Goal: Task Accomplishment & Management: Manage account settings

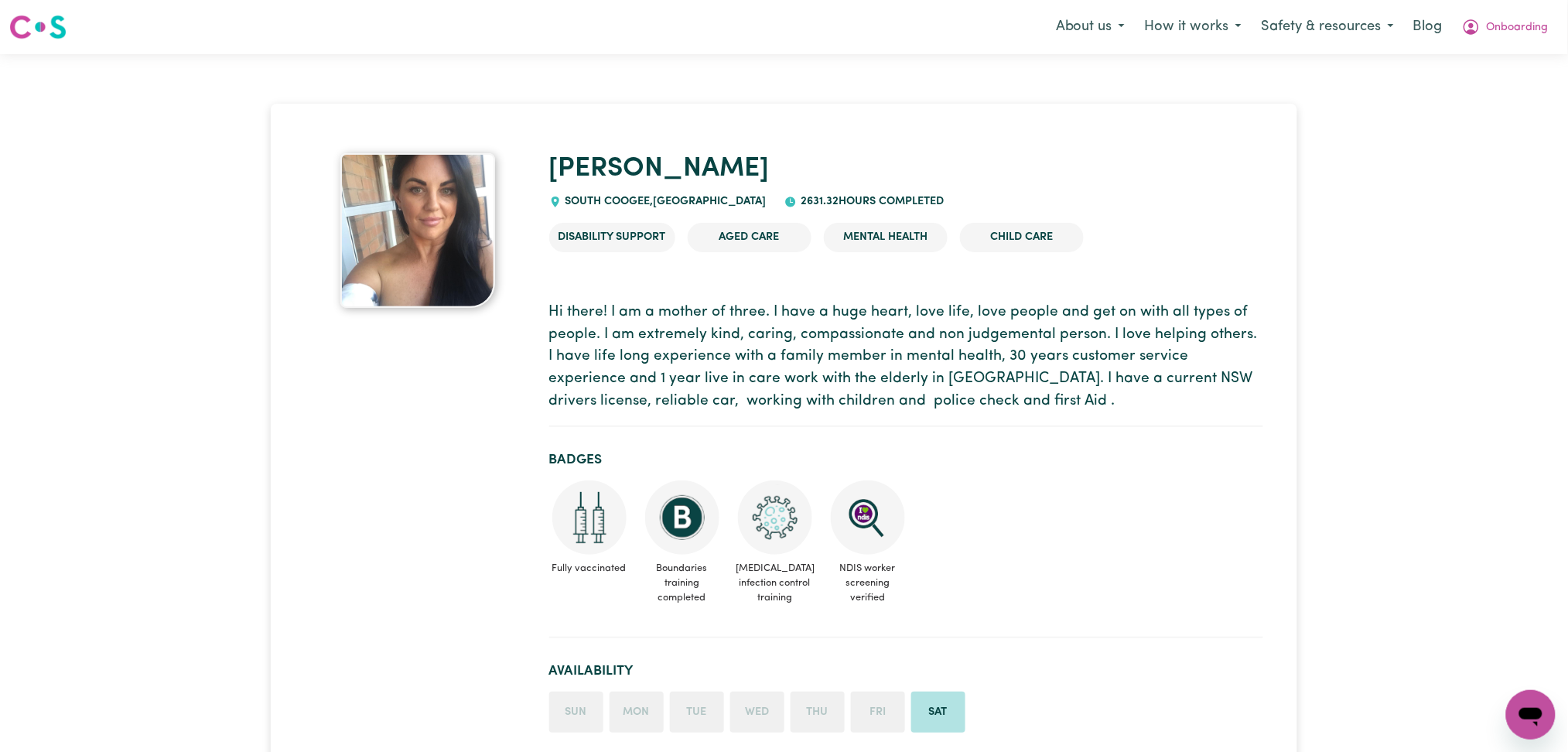
click at [691, 369] on p "Hi there! I am a mother of three. I have a huge heart, love life, love people a…" at bounding box center [906, 358] width 714 height 111
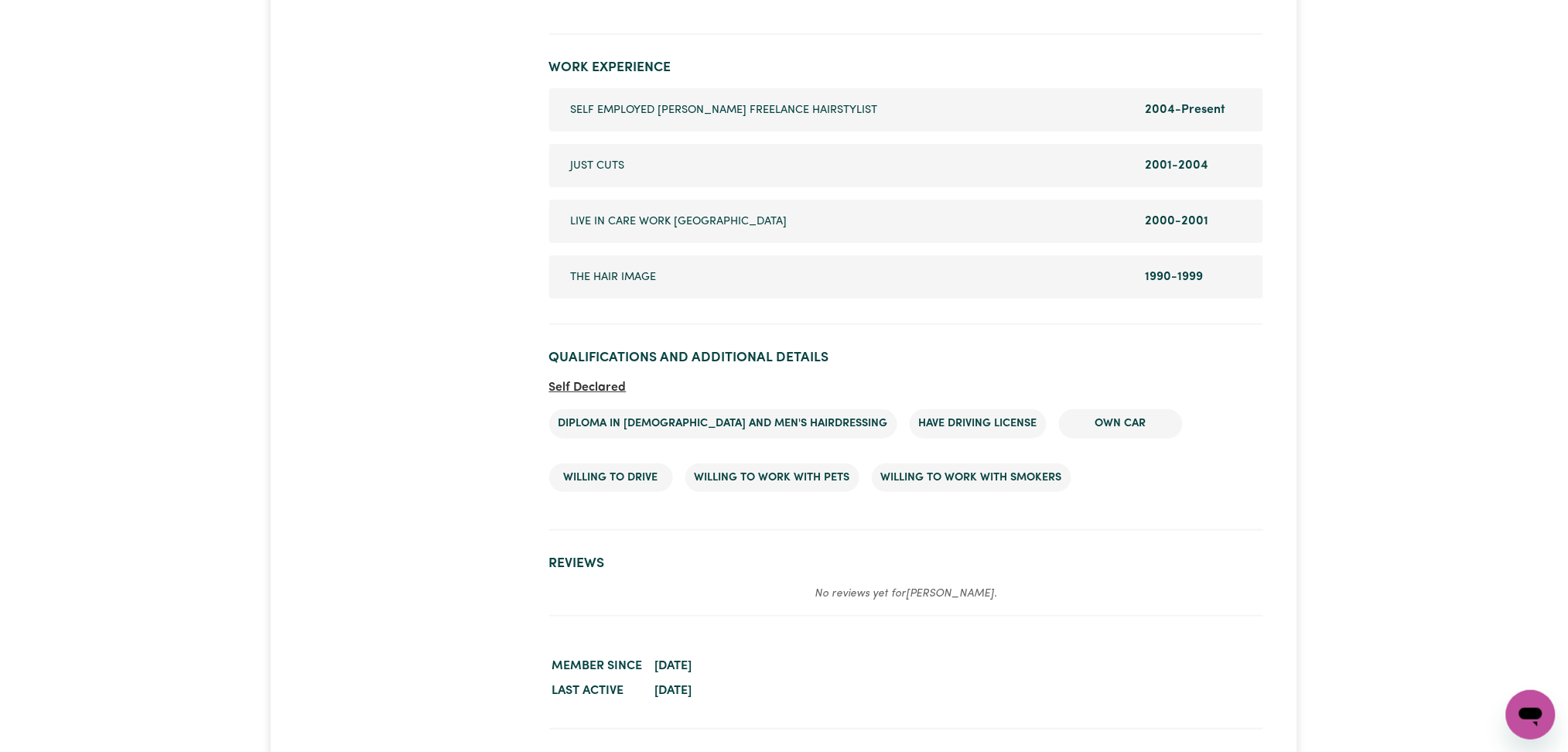
scroll to position [2171, 0]
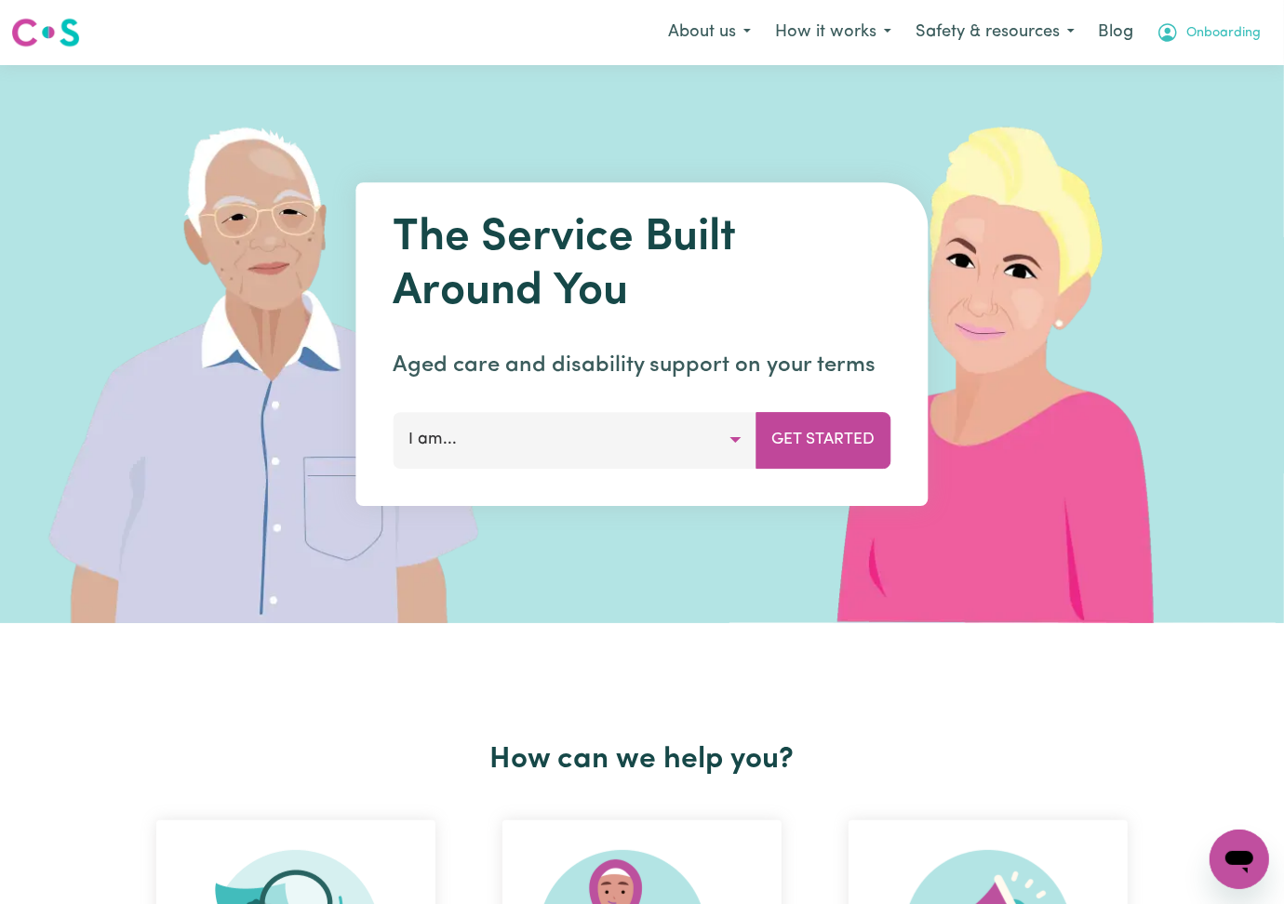
click at [1221, 39] on span "Onboarding" at bounding box center [1223, 33] width 74 height 20
click at [1206, 94] on link "Logout" at bounding box center [1198, 106] width 147 height 35
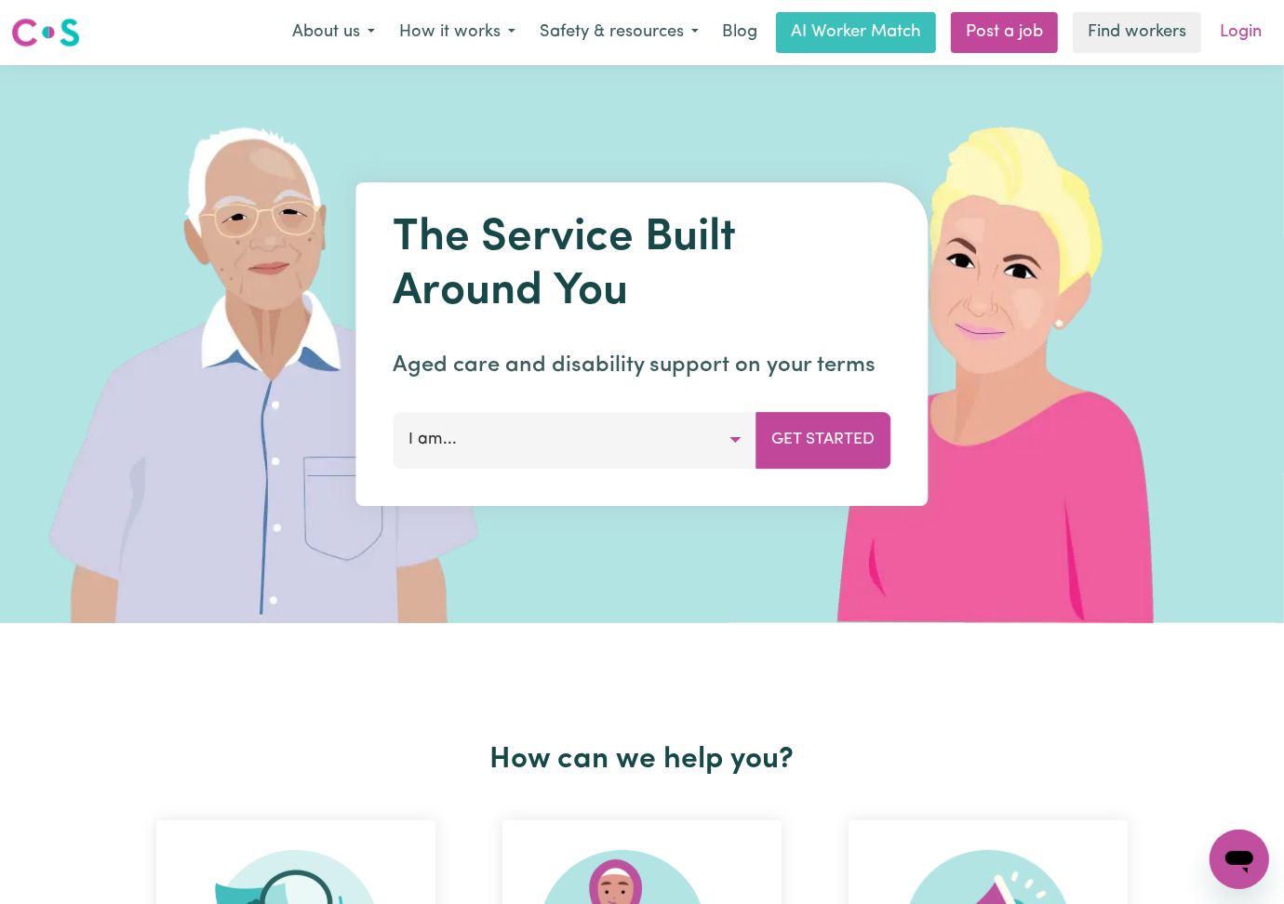
click at [1209, 41] on link "Login" at bounding box center [1240, 32] width 64 height 41
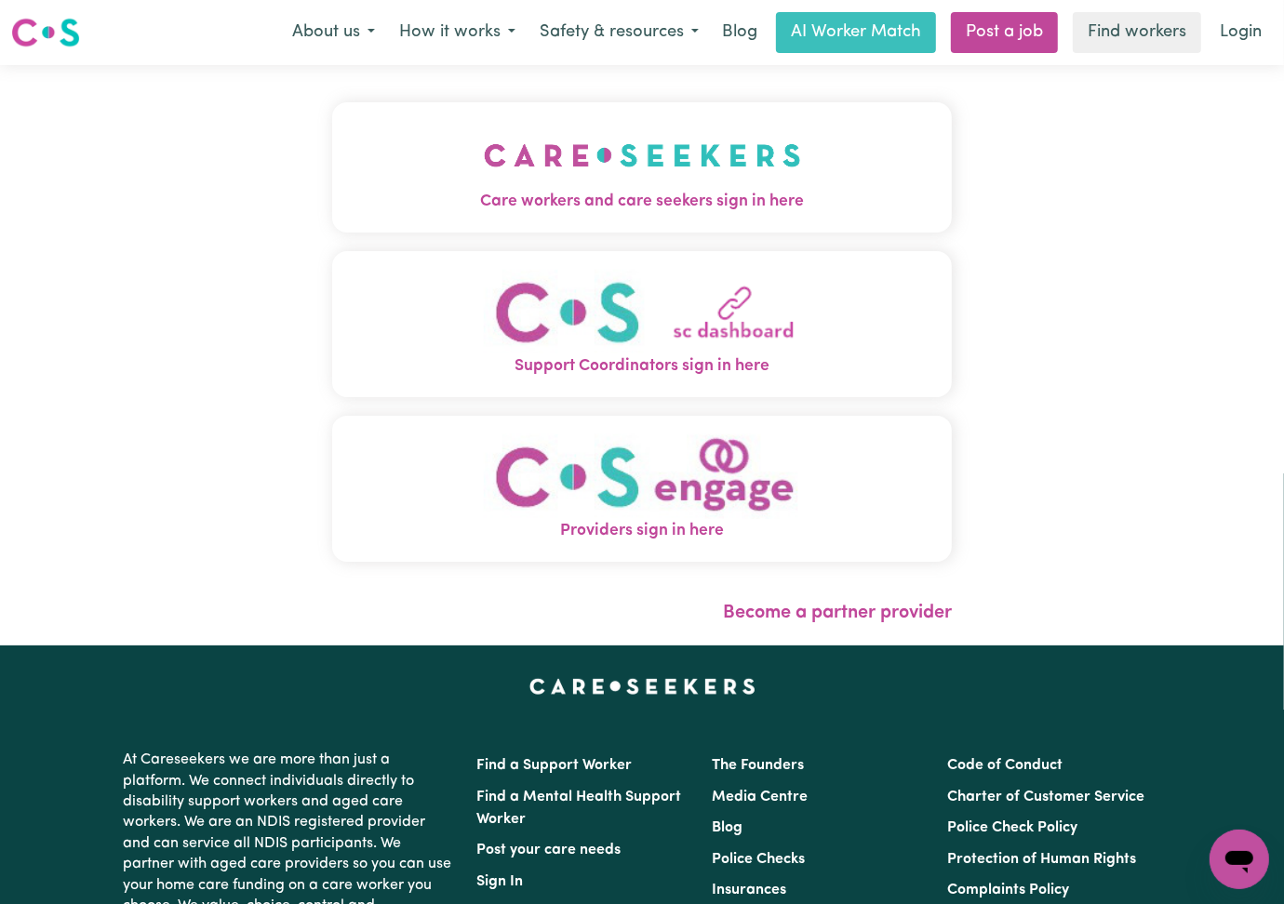
click at [567, 180] on img "Care workers and care seekers sign in here" at bounding box center [642, 155] width 317 height 69
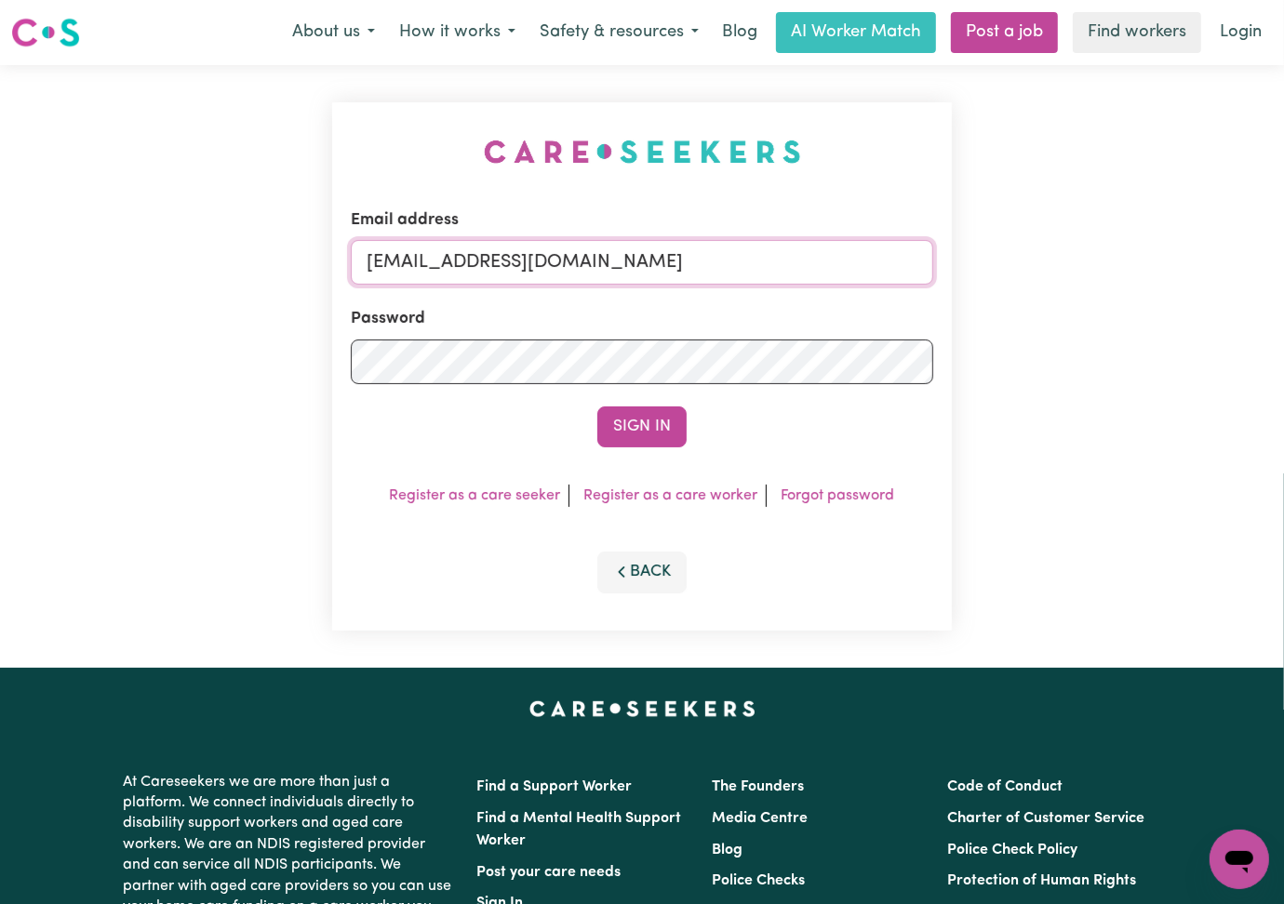
drag, startPoint x: 427, startPoint y: 247, endPoint x: 427, endPoint y: 260, distance: 13.0
click at [427, 247] on input "[EMAIL_ADDRESS][DOMAIN_NAME]" at bounding box center [642, 262] width 582 height 45
drag, startPoint x: 460, startPoint y: 247, endPoint x: 778, endPoint y: 259, distance: 318.4
click at [778, 259] on input "Superuser~[EMAIL_ADDRESS][DOMAIN_NAME]" at bounding box center [642, 262] width 582 height 45
type input "Superuser~[EMAIL_ADDRESS][DOMAIN_NAME]"
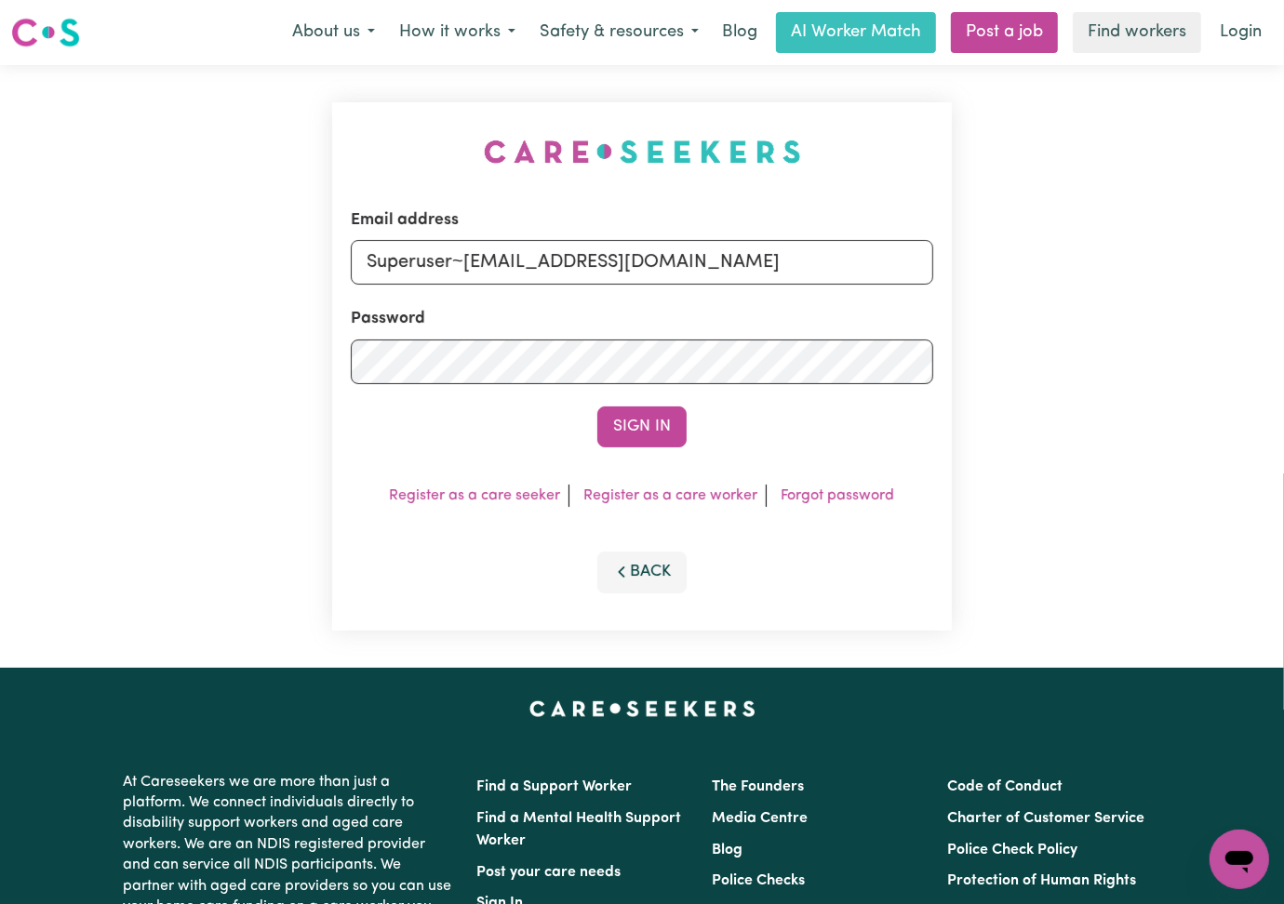
click at [641, 455] on div "Email address Superuser~[EMAIL_ADDRESS][DOMAIN_NAME] Password Sign In Register …" at bounding box center [642, 366] width 620 height 528
click at [656, 425] on button "Sign In" at bounding box center [641, 427] width 89 height 41
